Goal: Transaction & Acquisition: Obtain resource

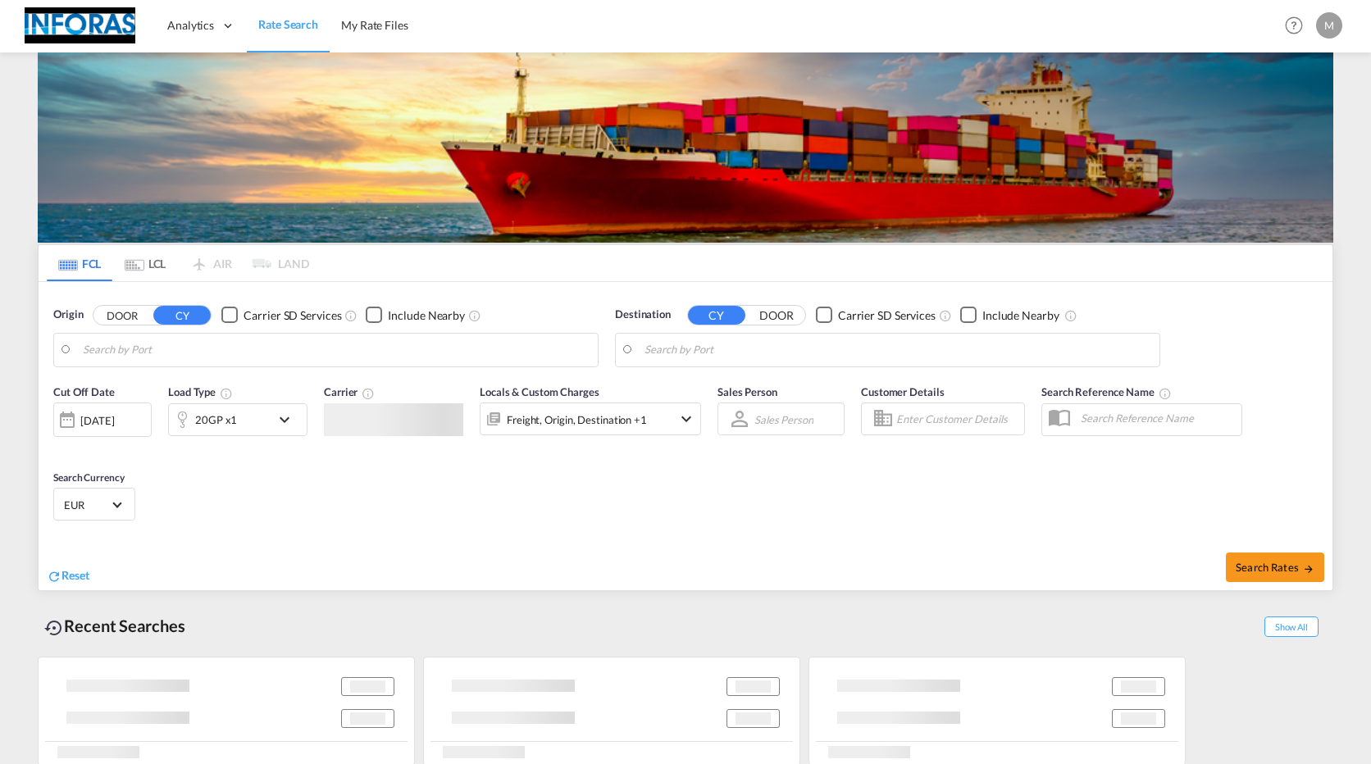
type input "[GEOGRAPHIC_DATA], [GEOGRAPHIC_DATA]"
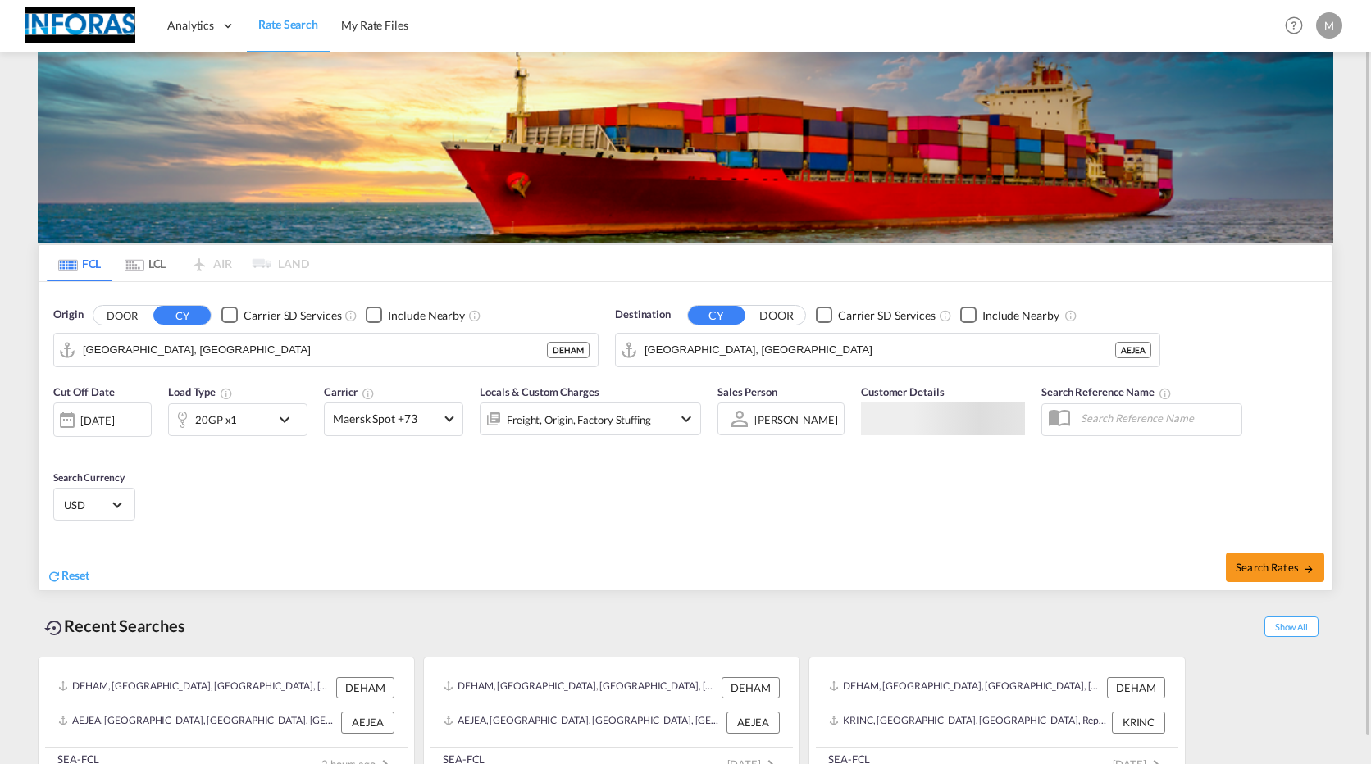
click at [262, 430] on div "20GP x1" at bounding box center [220, 420] width 102 height 33
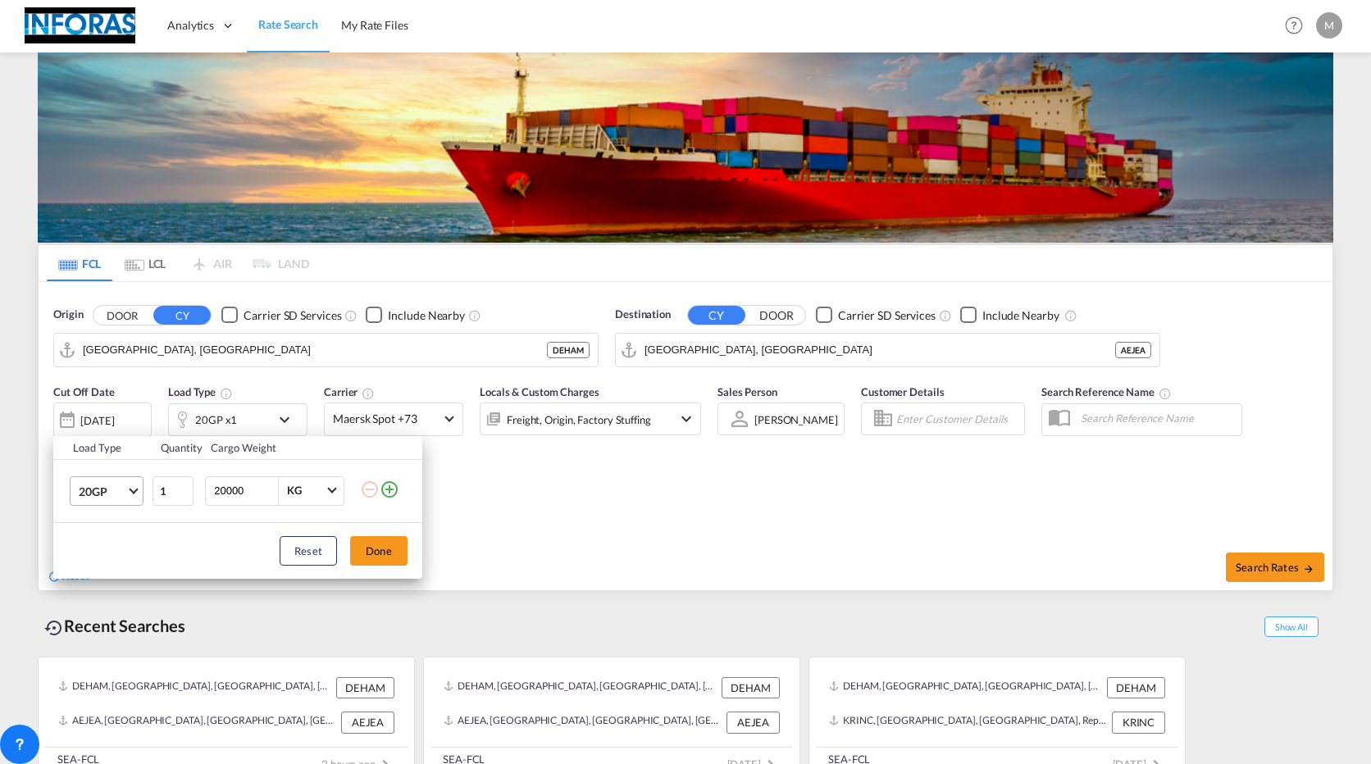
click at [130, 495] on md-select-value "20GP" at bounding box center [110, 491] width 66 height 28
click at [97, 572] on div "40HC" at bounding box center [94, 570] width 30 height 16
click at [388, 562] on button "Done" at bounding box center [378, 551] width 57 height 30
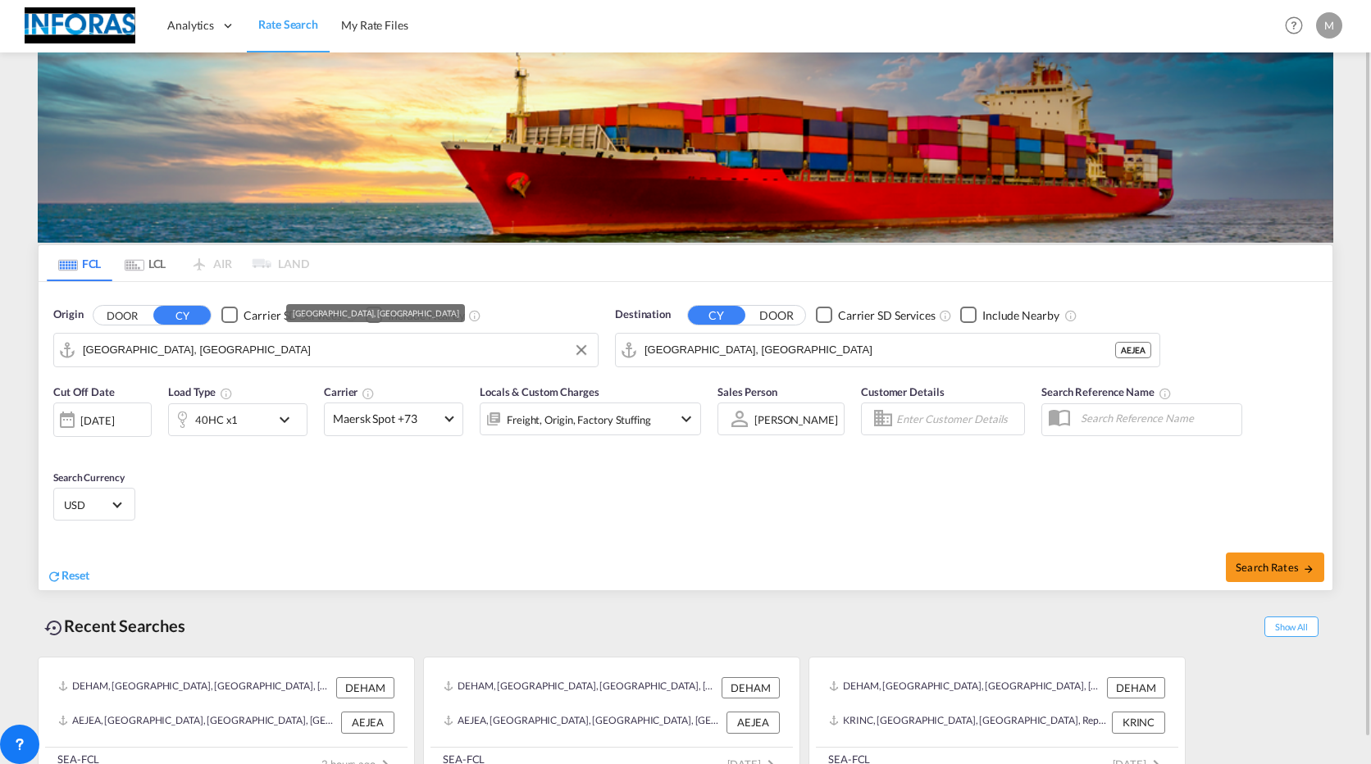
click at [314, 356] on input "[GEOGRAPHIC_DATA], [GEOGRAPHIC_DATA]" at bounding box center [336, 350] width 507 height 25
click at [732, 346] on input "[GEOGRAPHIC_DATA], [GEOGRAPHIC_DATA]" at bounding box center [898, 350] width 507 height 25
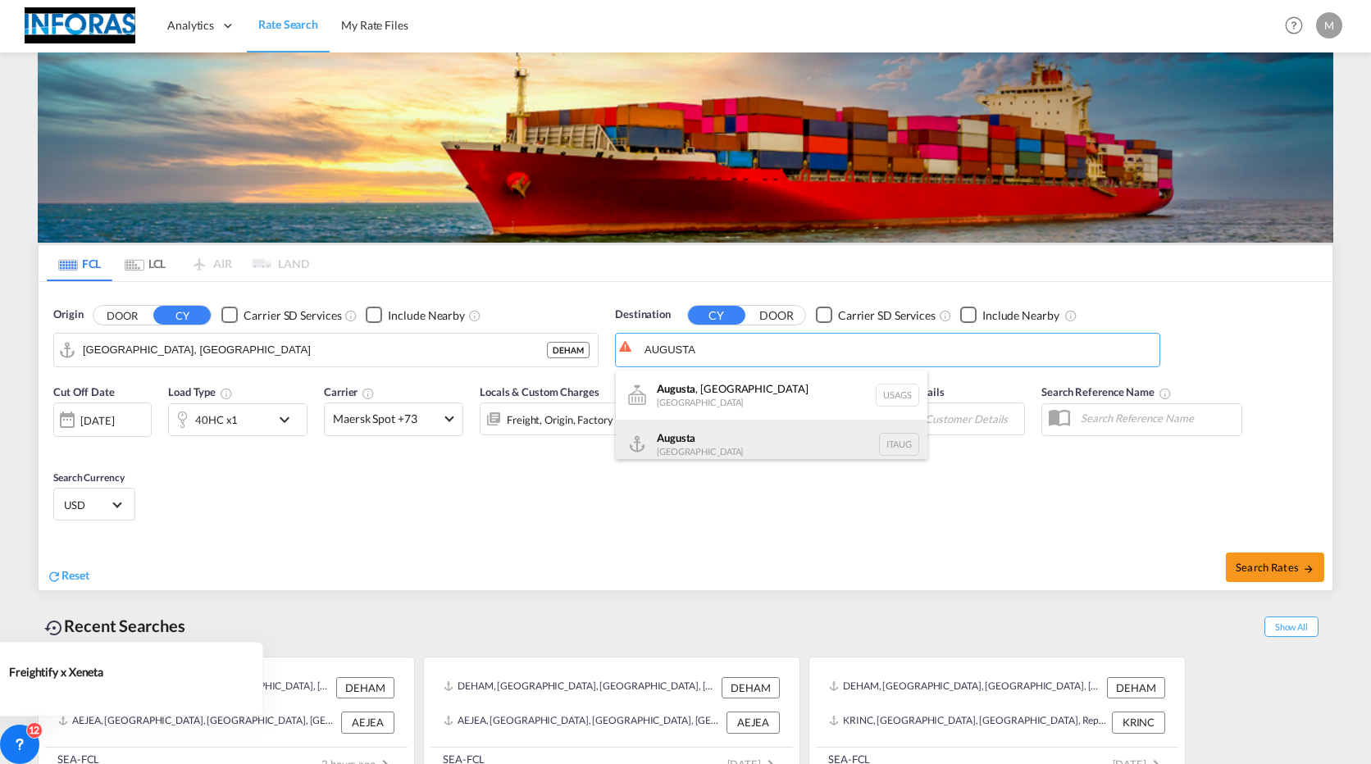
click at [714, 435] on div "Augusta [GEOGRAPHIC_DATA] [GEOGRAPHIC_DATA]" at bounding box center [772, 444] width 312 height 49
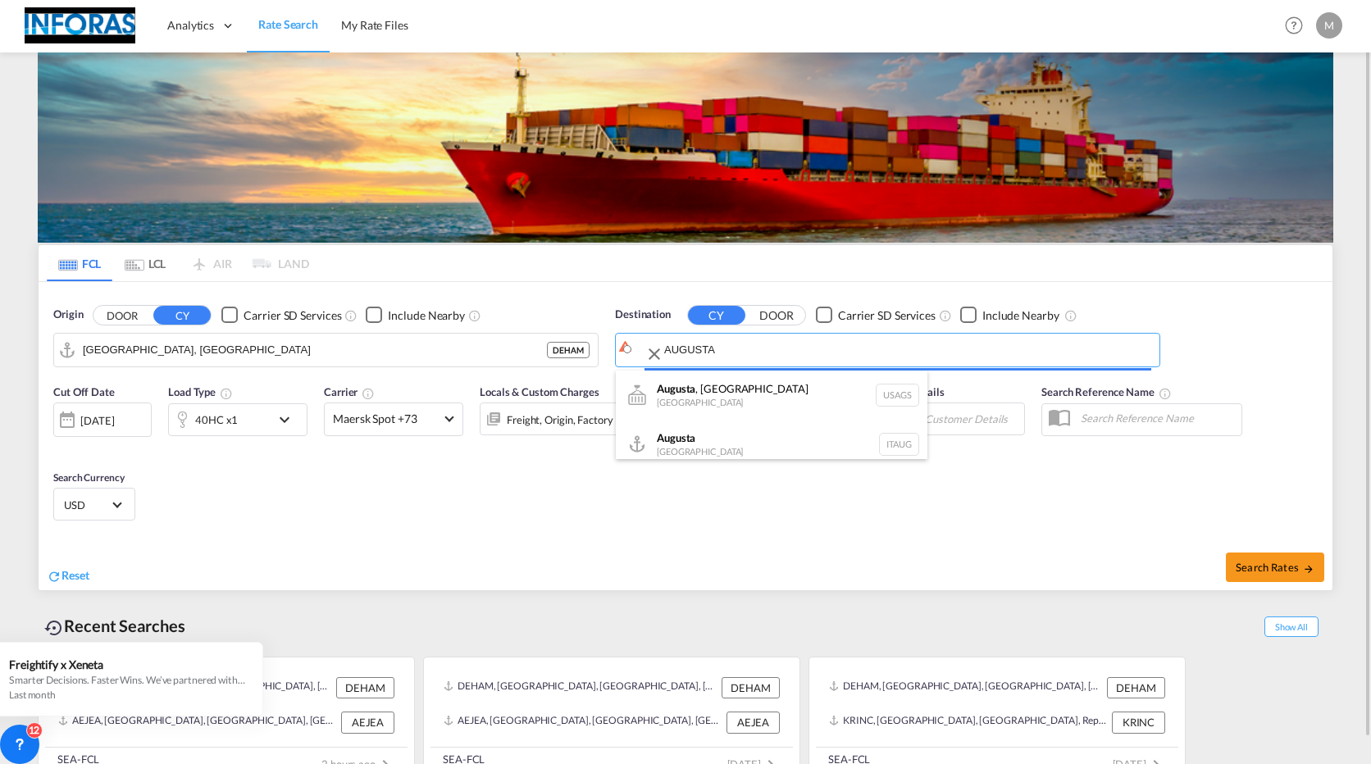
type input "[GEOGRAPHIC_DATA], ITAUG"
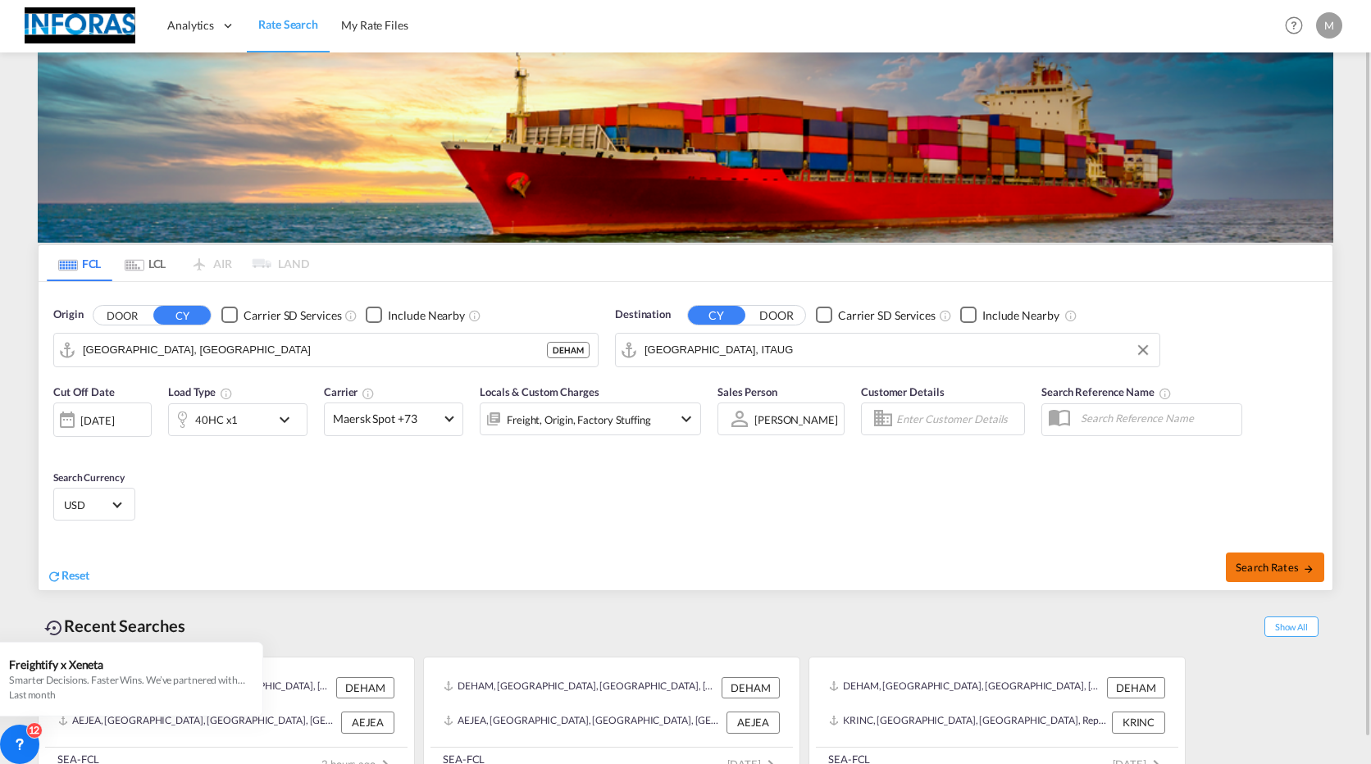
click at [1256, 564] on span "Search Rates" at bounding box center [1275, 567] width 79 height 13
type input "DEHAM to ITAUG / [DATE]"
